Goal: Communication & Community: Answer question/provide support

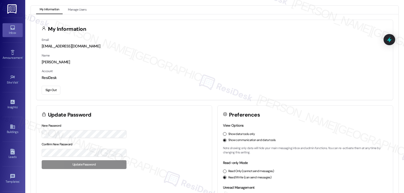
click at [11, 30] on icon at bounding box center [13, 28] width 6 height 6
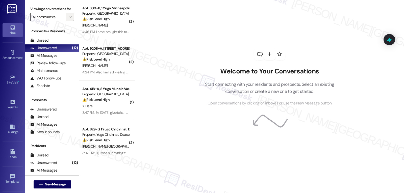
click at [70, 21] on button "" at bounding box center [70, 17] width 8 height 8
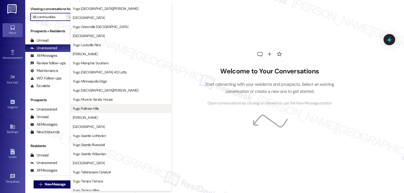
scroll to position [211, 0]
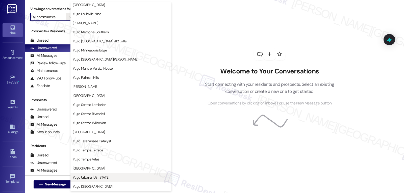
click at [107, 181] on button "Yugo Urbana [US_STATE]" at bounding box center [120, 177] width 101 height 9
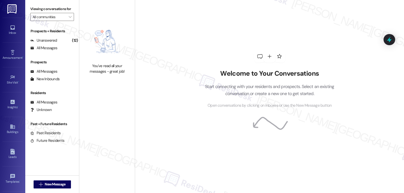
type input "Yugo Urbana [US_STATE]"
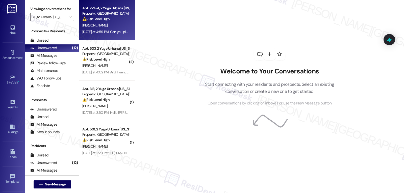
click at [105, 30] on div "Yesterday at 4:59 PM: Can you please take me off your list? I moved out and pai…" at bounding box center [156, 32] width 149 height 5
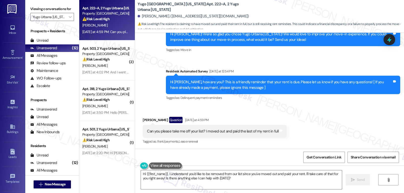
scroll to position [578, 0]
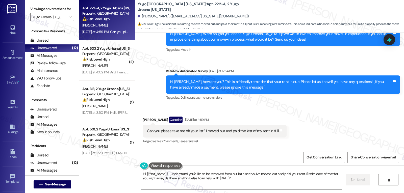
click at [226, 181] on textarea "Hi {{first_name}}, I understand you'd like to be removed from our list since yo…" at bounding box center [241, 179] width 201 height 19
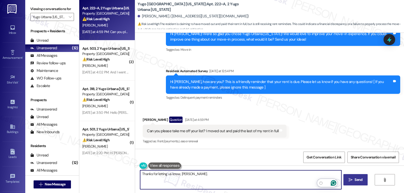
type textarea "Thanks for letting us know, Peyton."
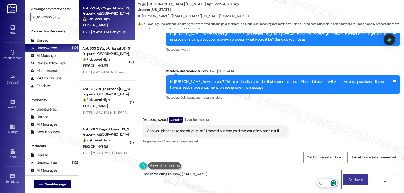
click at [353, 178] on span " Send" at bounding box center [356, 179] width 16 height 5
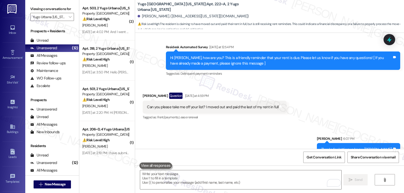
scroll to position [613, 0]
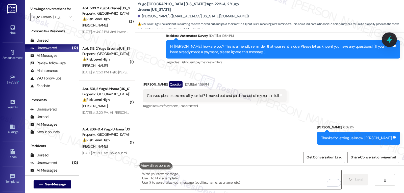
click at [390, 38] on icon at bounding box center [389, 39] width 9 height 9
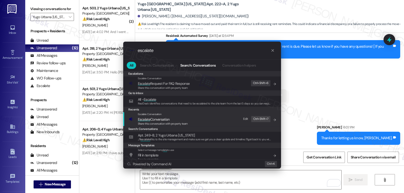
type input "escalate"
click at [185, 123] on span "Share this conversation with property team" at bounding box center [163, 124] width 50 height 4
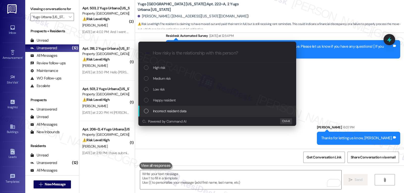
click at [174, 113] on span "Incorrect resident data" at bounding box center [170, 111] width 34 height 6
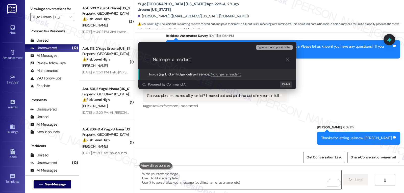
type input "No longer a resident."
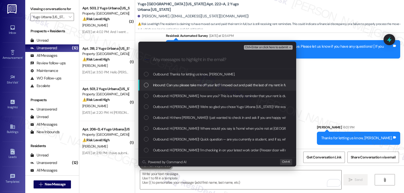
click at [146, 86] on div "List of options" at bounding box center [146, 85] width 5 height 5
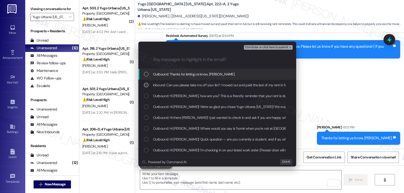
click at [273, 48] on span "Ctrl+Enter or click here to submit" at bounding box center [266, 48] width 43 height 4
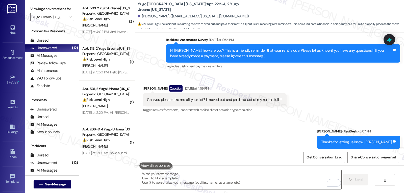
scroll to position [621, 0]
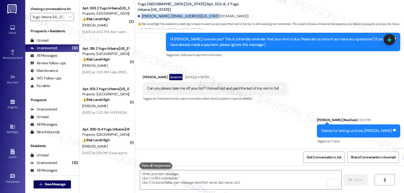
drag, startPoint x: 138, startPoint y: 16, endPoint x: 207, endPoint y: 14, distance: 69.5
click at [207, 14] on div "Peyton Paschell. (peytonp3@illinois.edu)" at bounding box center [271, 16] width 266 height 10
drag, startPoint x: 202, startPoint y: 16, endPoint x: 139, endPoint y: 18, distance: 63.7
click at [139, 18] on div "Peyton Paschell. (peytonp3@illinois.edu)" at bounding box center [271, 16] width 266 height 10
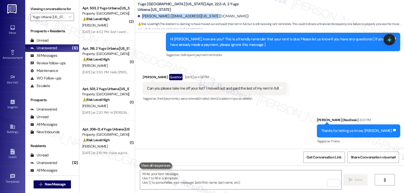
copy div "Peyton Paschell. (peytonp3@illinois.edu)"
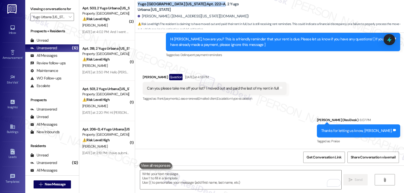
drag, startPoint x: 134, startPoint y: 6, endPoint x: 186, endPoint y: 4, distance: 52.3
click at [186, 4] on div "Yugo Urbana Illinois: Apt. 222~A, 2 Yugo Urbana Illinois Peyton Paschell. (peyt…" at bounding box center [269, 15] width 269 height 28
copy b "Yugo Urbana Illinois: Apt. 222~A"
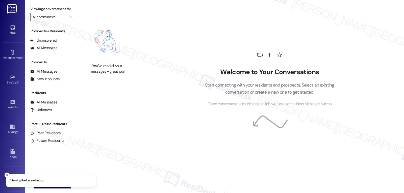
type input "Yugo Urbana [US_STATE]"
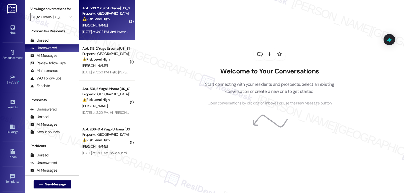
click at [103, 30] on div "[DATE] at 4:02 PM: And I went over stated that I do not want any lates fees, si…" at bounding box center [179, 32] width 194 height 5
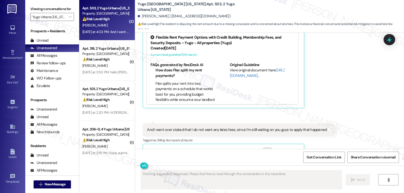
scroll to position [253, 0]
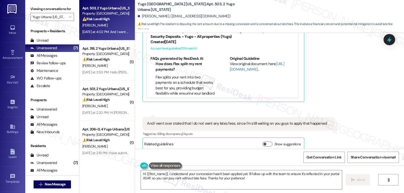
click at [334, 90] on div "[PERSON_NAME] [DATE] at 4:02 PM hey, I talked to the staff in the office about …" at bounding box center [260, 40] width 234 height 123
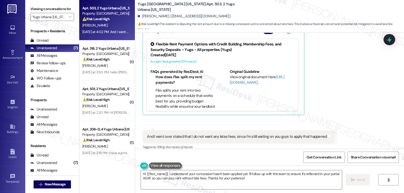
scroll to position [199, 0]
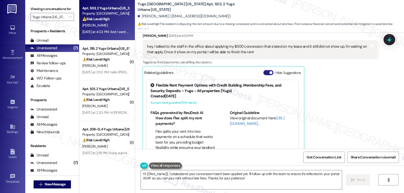
click at [263, 70] on button "Hide Suggestions" at bounding box center [268, 72] width 10 height 5
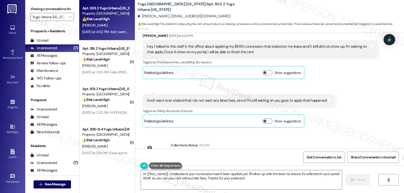
click at [345, 103] on div "Received via SMS Jiarui Wan Yesterday at 4:02 PM hey, I talked to the staff in …" at bounding box center [269, 77] width 269 height 110
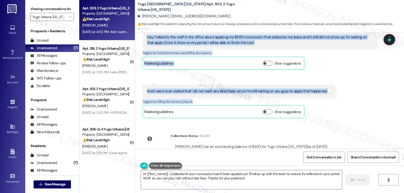
scroll to position [222, 0]
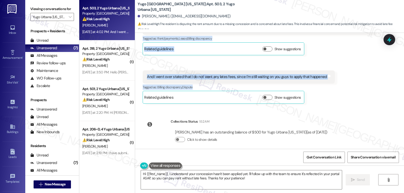
drag, startPoint x: 188, startPoint y: 39, endPoint x: 335, endPoint y: 82, distance: 153.2
click at [335, 82] on div "WO Lease started Aug 14, 2025 at 8:00 PM Show details Survey, sent via SMS Resi…" at bounding box center [269, 91] width 269 height 116
copy div "Residesk Automated Survey Yesterday at 12:55 PM Hi Jiarui, how are you? Just a …"
click at [225, 185] on textarea "Hi {{first_name}}, I understand your concession hasn't been applied yet. I'll f…" at bounding box center [241, 179] width 201 height 19
paste textarea "Jiarui, thank you for letting me know. I completely understand your concern abo…"
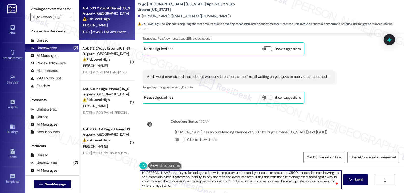
scroll to position [1, 0]
click at [308, 178] on textarea "Hi Jiarui, thank you for letting me know. I completely understand your concern …" at bounding box center [240, 179] width 201 height 19
click at [177, 188] on textarea "Hi Jiarui, thank you for letting me know. I completely understand your concern …" at bounding box center [240, 179] width 201 height 19
type textarea "Hi Jiarui, thank you for letting me know. I completely understand your concern …"
click at [359, 180] on span "Send" at bounding box center [359, 179] width 8 height 5
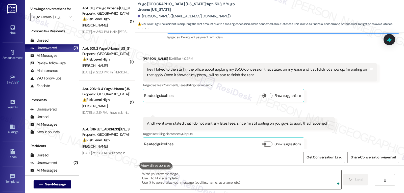
scroll to position [268, 0]
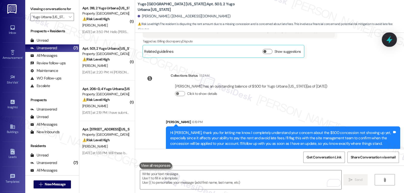
click at [391, 40] on icon at bounding box center [389, 40] width 6 height 8
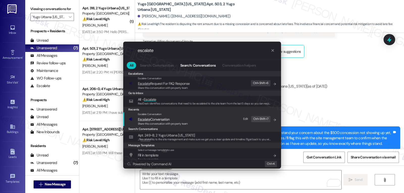
type input "escalate"
click at [196, 122] on div "Escalate Conversation Escalate Conversation Share this conversation with proper…" at bounding box center [203, 119] width 148 height 14
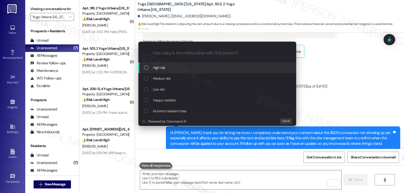
click at [158, 68] on span "High risk" at bounding box center [159, 68] width 12 height 6
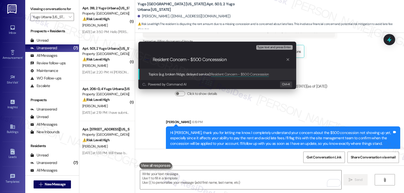
click at [216, 60] on input "Resident Concern - $500 Concesssion" at bounding box center [219, 59] width 133 height 5
type input "Resident Concern - $500 Concession"
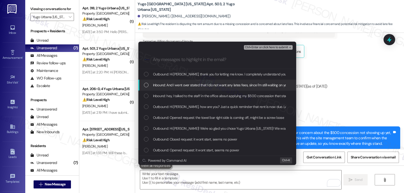
click at [146, 82] on div "Inbound: And I went over stated that I do not want any lates fees, since I'm st…" at bounding box center [218, 85] width 148 height 6
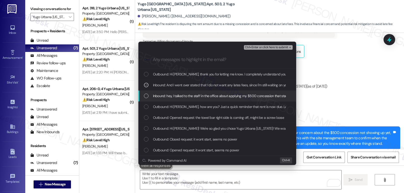
click at [145, 97] on div "List of options" at bounding box center [146, 96] width 5 height 5
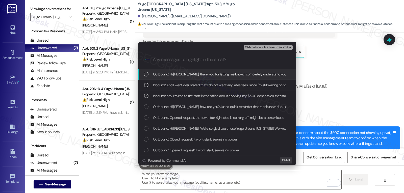
click at [266, 48] on span "Ctrl+Enter or click here to submit" at bounding box center [266, 48] width 43 height 4
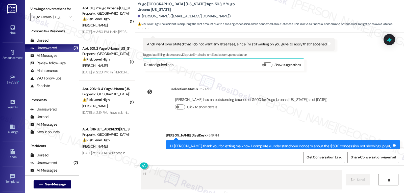
scroll to position [353, 0]
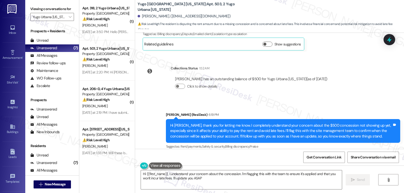
type textarea "Hi {{first_name}}, I understand your concern about the concession. I'm flagging…"
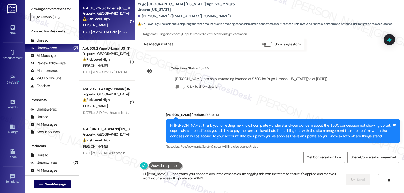
click at [102, 31] on div "Yesterday at 3:50 PM: Hello Sarah, my bank card cannot make a successful paymen…" at bounding box center [294, 32] width 425 height 5
type textarea "Fetching suggested responses. Please feel free to read through the conversation…"
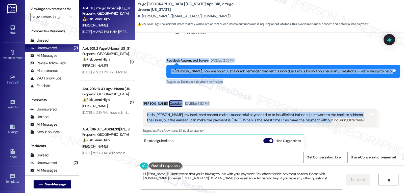
scroll to position [233, 0]
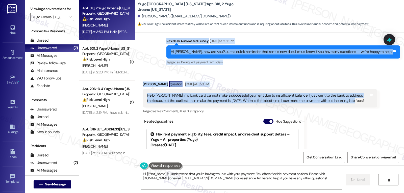
copy div "Residesk Automated Survey Yesterday at 12:55 PM Hi Jiachen, how are you? Just a…"
drag, startPoint x: 184, startPoint y: 83, endPoint x: 341, endPoint y: 100, distance: 158.8
click at [341, 100] on div "WO Opened request: The steps o... Aug 22, 2022 at 5:07 PM Status : Completed Sh…" at bounding box center [269, 91] width 269 height 116
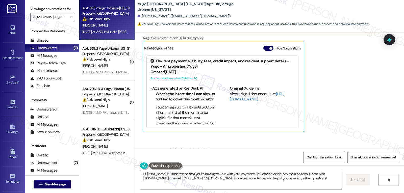
scroll to position [334, 0]
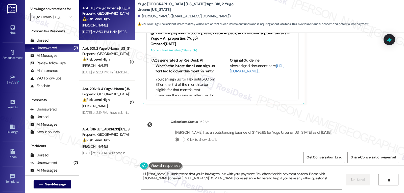
click at [214, 181] on textarea "Hi {{first_name}}! I understand that you're having trouble with your payment. F…" at bounding box center [241, 179] width 201 height 19
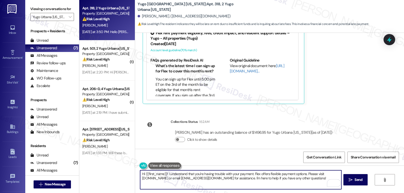
paste textarea "Jiachen, thanks for the heads-up! I totally understand."
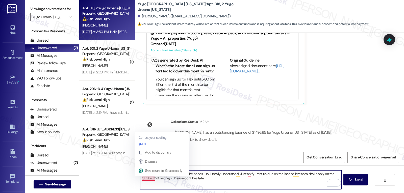
click at [199, 175] on textarea "Hi Jiachen, thanks for the heads-up! I totally understand. Just an fyi, rent us…" at bounding box center [240, 179] width 201 height 19
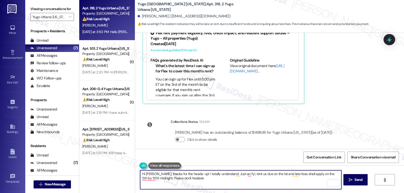
click at [201, 181] on textarea "Hi Jiachen, thanks for the heads-up! I totally understand. Just an fyi, rent us…" at bounding box center [240, 179] width 201 height 19
click at [266, 179] on textarea "Hi Jiachen, thanks for the heads-up! I totally understand. Just an fyi, rent is…" at bounding box center [240, 179] width 201 height 19
click at [264, 183] on textarea "Hi Jiachen, thanks for the heads-up! I totally understand. Just an fyi, rent is…" at bounding box center [240, 179] width 201 height 19
type textarea "Hi Jiachen, thanks for the heads-up! I totally understand. Just an fyi, rent is…"
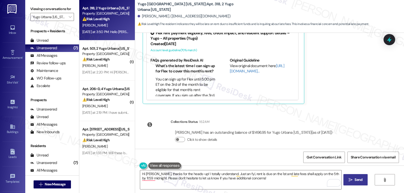
click at [355, 183] on span "Send" at bounding box center [359, 179] width 8 height 5
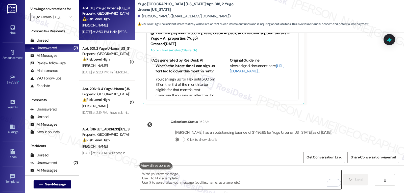
click at [210, 180] on textarea "To enrich screen reader interactions, please activate Accessibility in Grammarl…" at bounding box center [240, 179] width 201 height 19
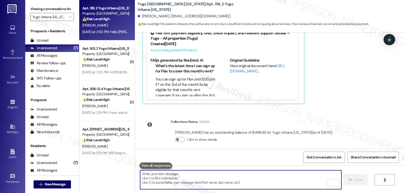
paste textarea "Hi Jiachen, thanks for the heads-up! I totally understand."
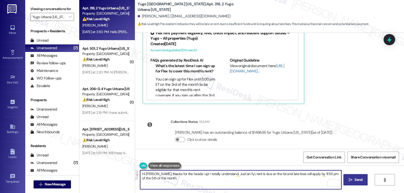
type textarea "Hi Jiachen, thanks for the heads-up! I totally understand. Just an fyi, rent is…"
click at [349, 182] on icon "" at bounding box center [351, 180] width 4 height 4
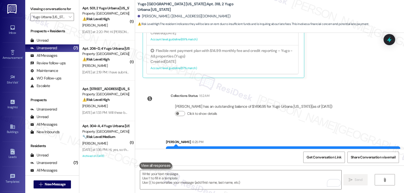
scroll to position [375, 0]
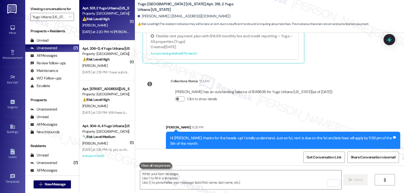
click at [111, 30] on div "Yesterday at 2:20 PM: Hi Sarah, I've already stopped by the office many times a…" at bounding box center [223, 32] width 282 height 5
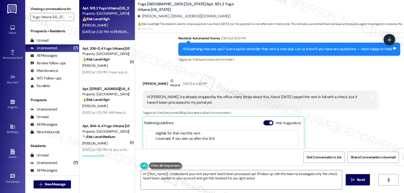
scroll to position [189, 0]
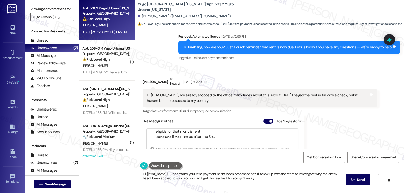
click at [222, 77] on div "Huazhang Zhou Neutral Yesterday at 2:20 PM" at bounding box center [260, 83] width 234 height 12
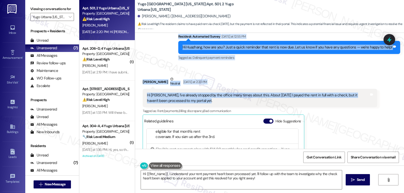
drag, startPoint x: 181, startPoint y: 82, endPoint x: 222, endPoint y: 93, distance: 43.1
click at [222, 93] on div "Sent via SMS Sarah (ResiDesk) Jul 16, 2025 at 6:14 PM Hi Huazhang! We’re so exc…" at bounding box center [269, 91] width 269 height 116
copy div "Residesk Automated Survey Yesterday at 12:55 PM Hi Huazhang, how are you? Just …"
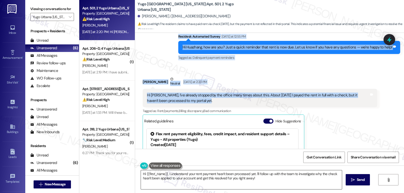
click at [184, 179] on textarea "Hi {{first_name}}, I understand your rent payment hasn't been processed yet. I'…" at bounding box center [241, 179] width 201 height 19
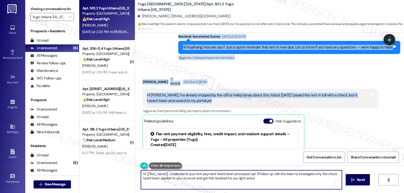
paste textarea "Huazhang, thanks for reaching out. I’m sorry this is still unresolved—if the ch…"
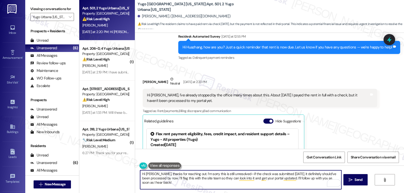
click at [239, 173] on textarea "Hi Huazhang, thanks for reaching out. I’m sorry this is still unresolved—if the…" at bounding box center [240, 179] width 201 height 19
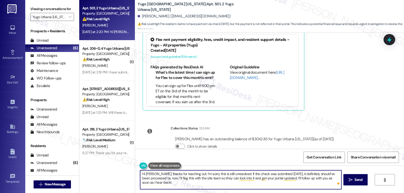
scroll to position [290, 0]
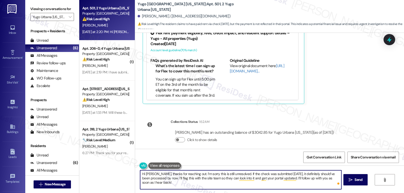
click at [188, 186] on textarea "Hi Huazhang, thanks for reaching out. I’m sorry this is still unresolved. If th…" at bounding box center [240, 179] width 201 height 19
type textarea "Hi Huazhang, thanks for reaching out. I’m sorry this is still unresolved. If th…"
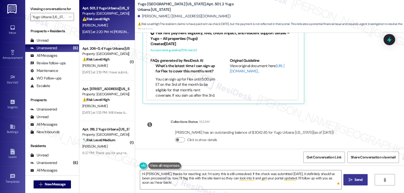
click at [366, 183] on button " Send" at bounding box center [355, 179] width 24 height 11
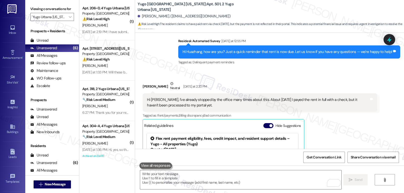
scroll to position [336, 0]
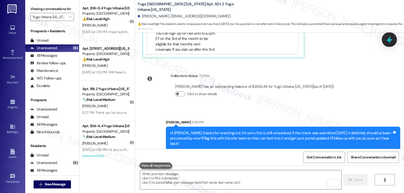
click at [391, 40] on icon at bounding box center [389, 40] width 6 height 8
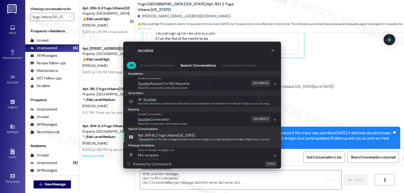
type input "escalate"
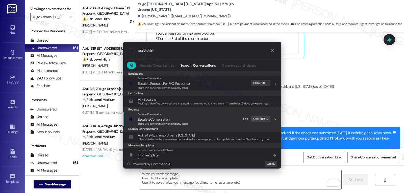
click at [179, 123] on span "Share this conversation with property team" at bounding box center [163, 124] width 50 height 4
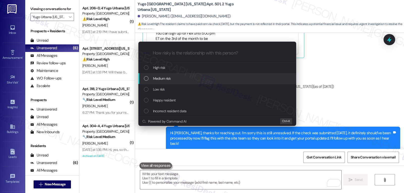
click at [177, 79] on div "Medium risk" at bounding box center [218, 79] width 148 height 6
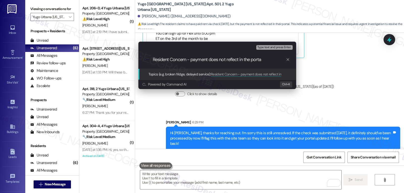
type input "Resident Concern - payment does not reflect in the portal"
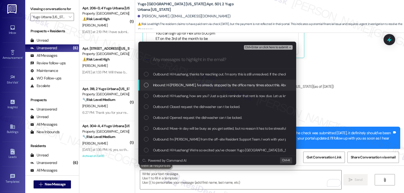
click at [150, 86] on div "Inbound: Hi Sarah, I've already stopped by the office many times about this. Ab…" at bounding box center [218, 85] width 148 height 6
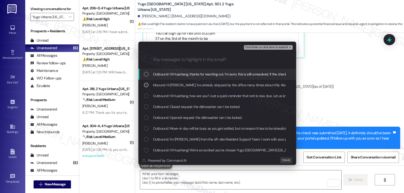
click at [274, 47] on span "Ctrl+Enter or click here to submit" at bounding box center [266, 48] width 43 height 4
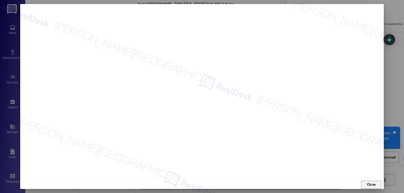
click at [371, 186] on span "Close" at bounding box center [371, 184] width 9 height 5
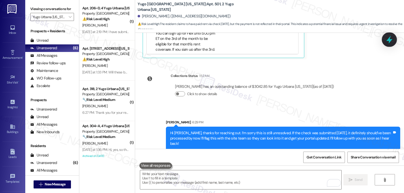
click at [390, 39] on icon at bounding box center [389, 39] width 9 height 9
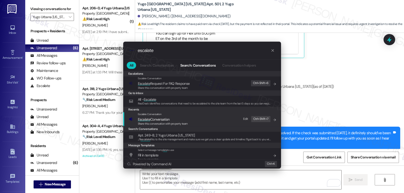
type input "escalate"
click at [170, 117] on span "Escalate Conversation" at bounding box center [163, 120] width 50 height 6
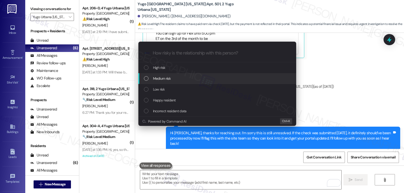
click at [168, 82] on div "Medium risk" at bounding box center [217, 78] width 158 height 11
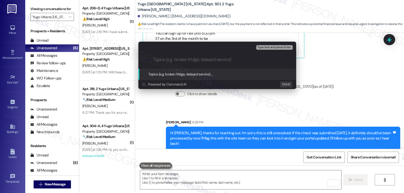
paste input "Resident Concern - payment does not reflect in the portal"
type input "Resident Concern - payment does not reflect in the portal"
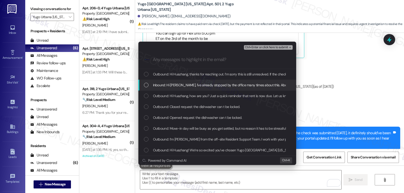
click at [172, 83] on span "Inbound: Hi Sarah, I've already stopped by the office many times about this. Ab…" at bounding box center [287, 85] width 268 height 6
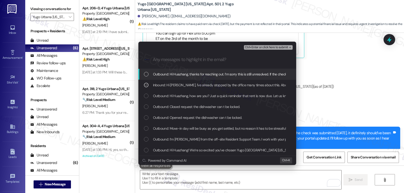
click at [276, 46] on span "Ctrl+Enter or click here to submit" at bounding box center [266, 48] width 43 height 4
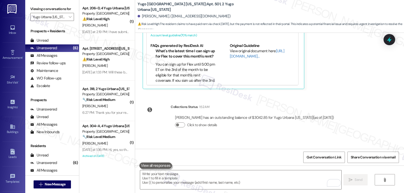
scroll to position [344, 0]
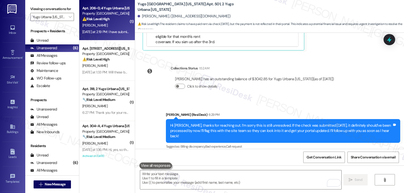
click at [118, 26] on div "C. Xu" at bounding box center [106, 25] width 48 height 6
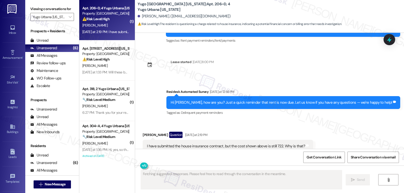
scroll to position [719, 0]
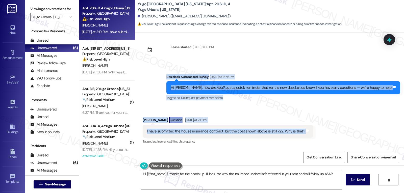
drag, startPoint x: 183, startPoint y: 75, endPoint x: 313, endPoint y: 137, distance: 144.1
click at [313, 137] on div "Survey, sent via SMS Residesk Automated Survey Nov 14, 2024 at 12:28 PM Hi Chuf…" at bounding box center [269, 91] width 269 height 116
copy div "Residesk Automated Survey Yesterday at 12:56 PM Hi Chufan, how are you? Just a …"
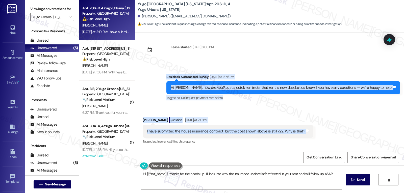
scroll to position [765, 0]
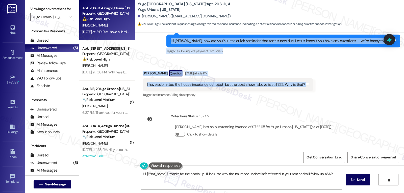
click at [222, 174] on textarea "Hi {{first_name}}, thanks for the heads up! I'll look into why the insurance up…" at bounding box center [241, 179] width 201 height 19
paste textarea "Chufan, thanks for reaching out! If you’ve already submitted your renters insur…"
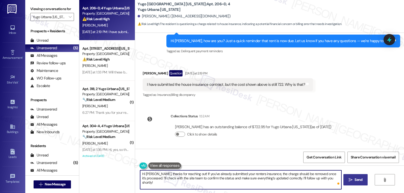
type textarea "Hi Chufan, thanks for reaching out! If you’ve already submitted your renters in…"
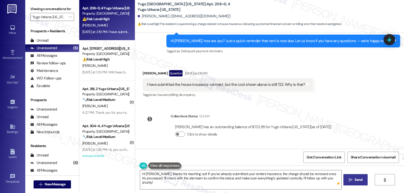
click at [356, 177] on span "Send" at bounding box center [359, 179] width 8 height 5
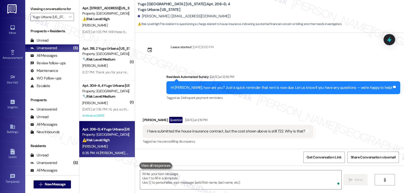
scroll to position [806, 0]
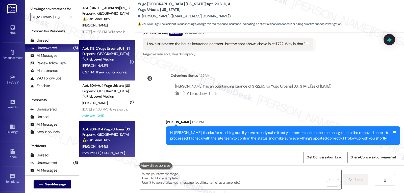
click at [108, 80] on div "Apt. 318, 2 Yugo Urbana Illinois Property: Yugo Urbana Illinois 🔧 Risk Level: M…" at bounding box center [107, 60] width 56 height 40
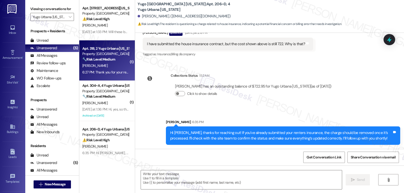
type textarea "Fetching suggested responses. Please feel free to read through the conversation…"
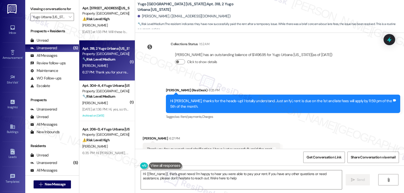
type textarea "Hi {{first_name}}, that's great news! I'm happy to hear you were able to pay yo…"
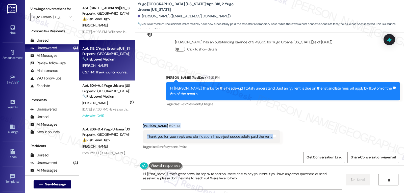
drag, startPoint x: 138, startPoint y: 120, endPoint x: 280, endPoint y: 134, distance: 142.1
click at [280, 134] on div "Received via SMS Jiachen Liang 6:27 PM Thank you for your reply and clarificati…" at bounding box center [269, 133] width 269 height 43
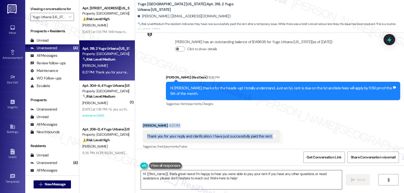
click at [232, 181] on textarea "Hi {{first_name}}, that's great news! I'm happy to hear you were able to pay yo…" at bounding box center [241, 179] width 201 height 19
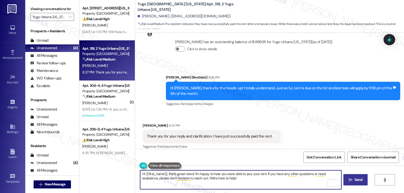
click at [363, 178] on span "Send" at bounding box center [359, 179] width 10 height 5
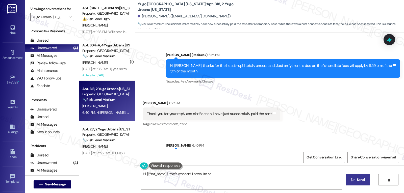
scroll to position [388, 0]
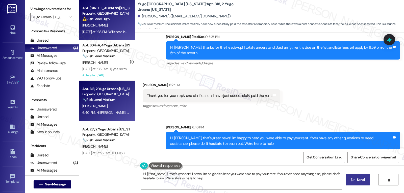
type textarea "Hi {{first_name}}, that's wonderful news! I'm so glad to hear you were able to …"
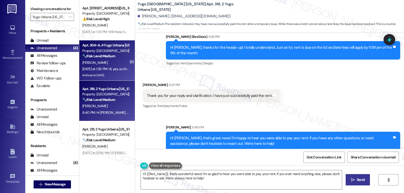
click at [115, 64] on div "[PERSON_NAME]" at bounding box center [106, 63] width 48 height 6
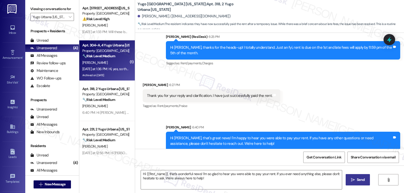
type textarea "Fetching suggested responses. Please feel free to read through the conversation…"
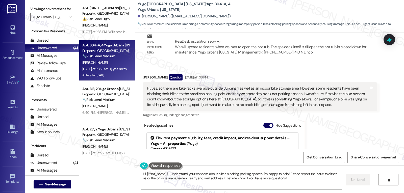
scroll to position [2191, 0]
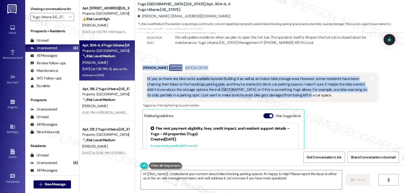
drag, startPoint x: 136, startPoint y: 67, endPoint x: 305, endPoint y: 97, distance: 170.9
click at [305, 97] on div "Received via SMS Natalie Righi Question Yesterday at 1:36 PM Hi, yes, so there …" at bounding box center [260, 132] width 242 height 142
copy div "Natalie Righi Question Yesterday at 1:36 PM Hi, yes, so there are bike racks av…"
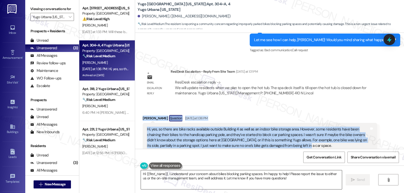
click at [190, 186] on textarea "Hi {{first_name}}, I understand your concern about bikes blocking parking space…" at bounding box center [241, 179] width 201 height 19
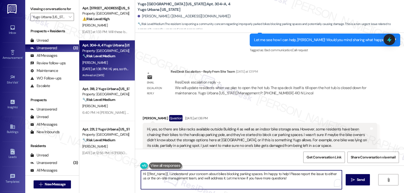
paste textarea "Natalie, thanks so much for bringing this up! It’s really thoughtful of you to …"
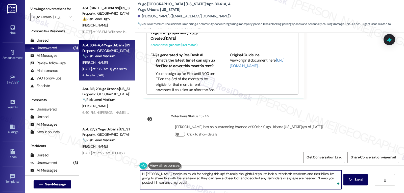
scroll to position [2191, 0]
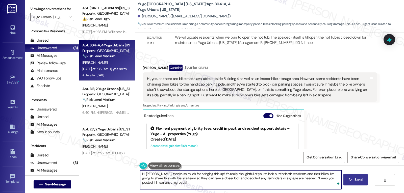
type textarea "Hi Natalie, thanks so much for bringing this up! It’s really thoughtful of you …"
click at [352, 180] on span " Send" at bounding box center [356, 179] width 16 height 5
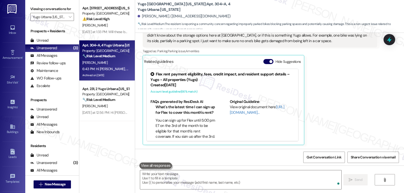
scroll to position [2195, 0]
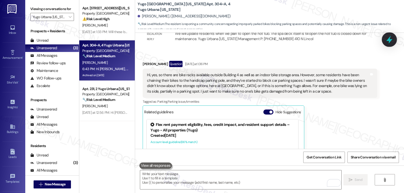
click at [387, 44] on icon at bounding box center [389, 39] width 9 height 9
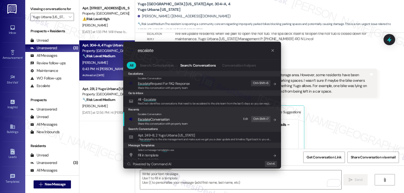
type input "escalate"
click at [167, 123] on span "Share this conversation with property team" at bounding box center [163, 124] width 50 height 4
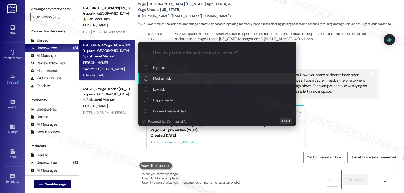
click at [176, 81] on div "Medium risk" at bounding box center [218, 79] width 148 height 6
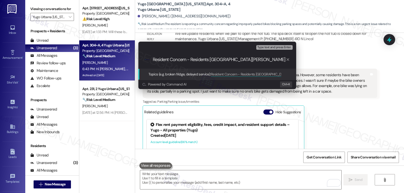
type input "Resident Concern - Residents Bike Parking"
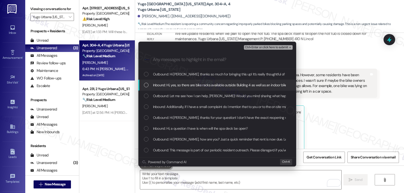
click at [147, 85] on div "List of options" at bounding box center [146, 85] width 5 height 5
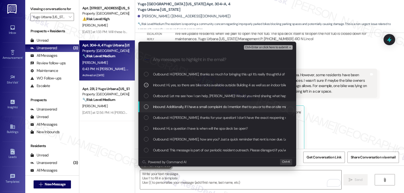
click at [149, 111] on div "Inbound: Additionally, if I have a small complaint do I mention that to you or …" at bounding box center [217, 107] width 158 height 11
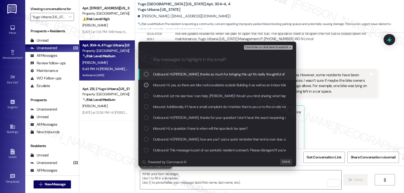
click at [278, 48] on span "Ctrl+Enter or click here to submit" at bounding box center [266, 48] width 43 height 4
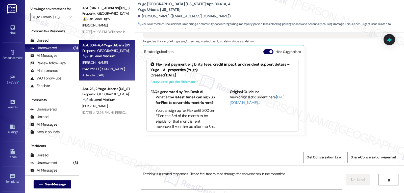
scroll to position [2246, 0]
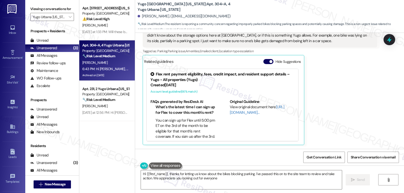
type textarea "Hi {{first_name}}, thanks for letting us know about the bikes blocking parking.…"
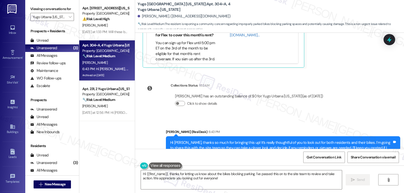
scroll to position [2340, 0]
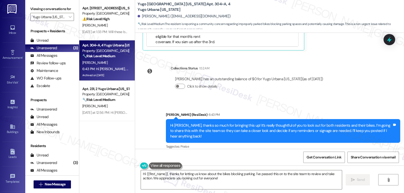
click at [109, 43] on div "Apt. 304~A, 4 Yugo Urbana [US_STATE]" at bounding box center [105, 45] width 47 height 5
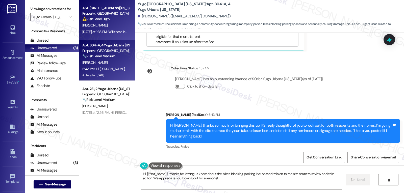
click at [111, 24] on div "[PERSON_NAME]" at bounding box center [106, 25] width 48 height 6
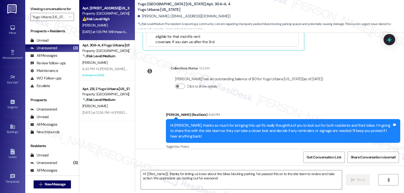
type textarea "Fetching suggested responses. Please feel free to read through the conversation…"
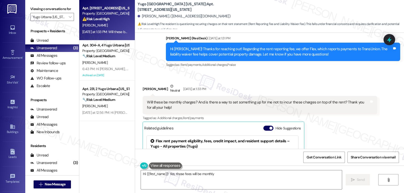
scroll to position [192, 0]
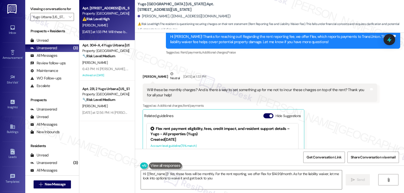
type textarea "Hi {{first_name}}! Yes, those fees will be monthly. For the rent reporting, we …"
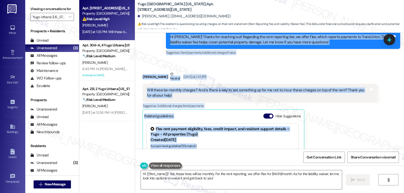
scroll to position [242, 0]
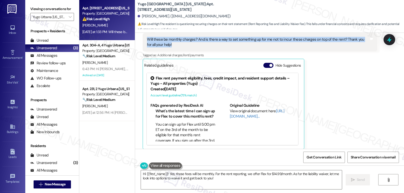
drag, startPoint x: 160, startPoint y: 75, endPoint x: 232, endPoint y: 44, distance: 78.2
click at [232, 44] on div "Lease started Aug 14, 2025 at 8:00 PM Survey, sent via SMS Residesk Automated S…" at bounding box center [269, 91] width 269 height 116
copy div "Sarah (ResiDesk) Yesterday at 1:31 PM Hi Mayank! Thanks for reaching out! Regar…"
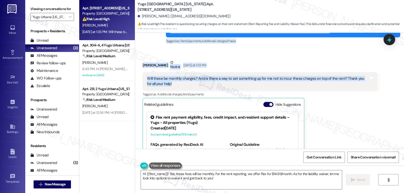
scroll to position [192, 0]
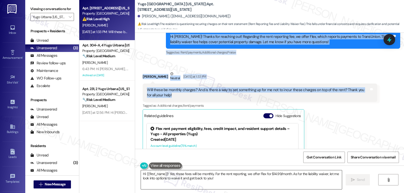
click at [240, 182] on textarea "Hi {{first_name}}! Yes, those fees will be monthly. For the rent reporting, we …" at bounding box center [241, 179] width 201 height 19
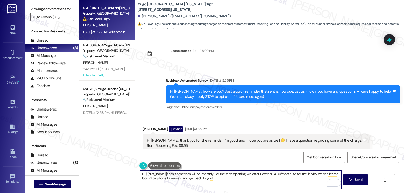
scroll to position [192, 0]
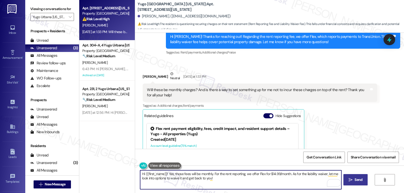
click at [357, 178] on span "Send" at bounding box center [359, 179] width 8 height 5
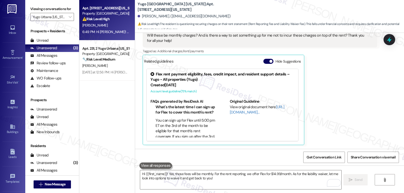
scroll to position [334, 0]
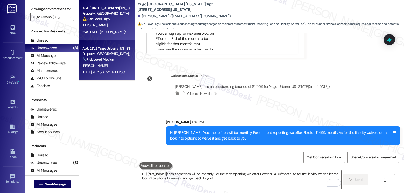
click at [115, 63] on div "[PERSON_NAME]" at bounding box center [106, 66] width 48 height 6
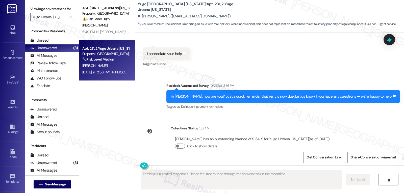
scroll to position [570, 0]
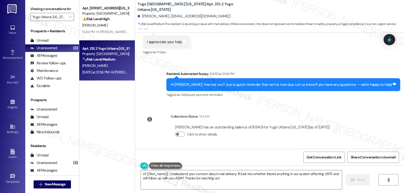
type textarea "Hi {{first_name}}, I understand your concern about mail delivery. I'll look int…"
click at [390, 42] on icon at bounding box center [389, 40] width 6 height 8
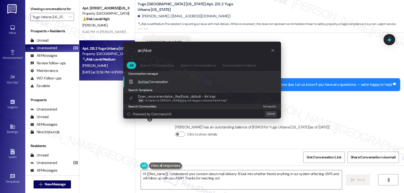
type input "archive"
click at [175, 81] on div "Archive Conversation Add shortcut" at bounding box center [203, 82] width 148 height 6
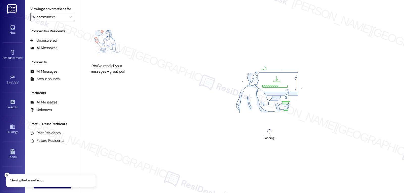
type input "Yugo Urbana [US_STATE]"
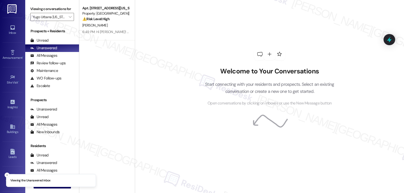
scroll to position [48, 0]
click at [8, 157] on div "Account" at bounding box center [12, 158] width 25 height 5
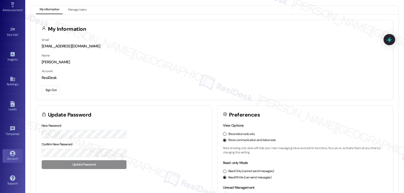
click at [53, 91] on button "Sign Out" at bounding box center [51, 90] width 19 height 9
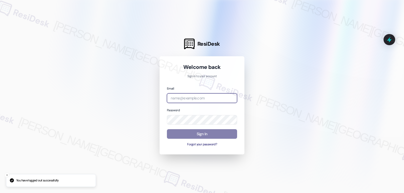
click at [209, 97] on input "email" at bounding box center [202, 98] width 70 height 10
click at [188, 101] on input "email" at bounding box center [202, 98] width 70 height 10
paste input "automated-surveys-willowbridge-jomar.punay@willowbridge.com"
type input "automated-surveys-willowbridge-jomar.punay@willowbridge.com"
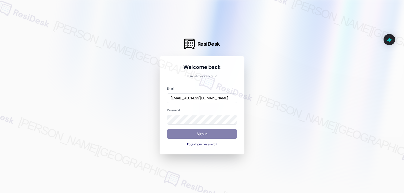
scroll to position [0, 0]
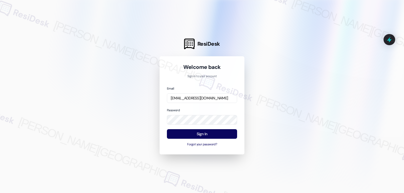
click at [194, 109] on div "Password" at bounding box center [202, 116] width 70 height 17
click at [210, 134] on button "Sign In" at bounding box center [202, 134] width 70 height 10
